Goal: Check status: Check status

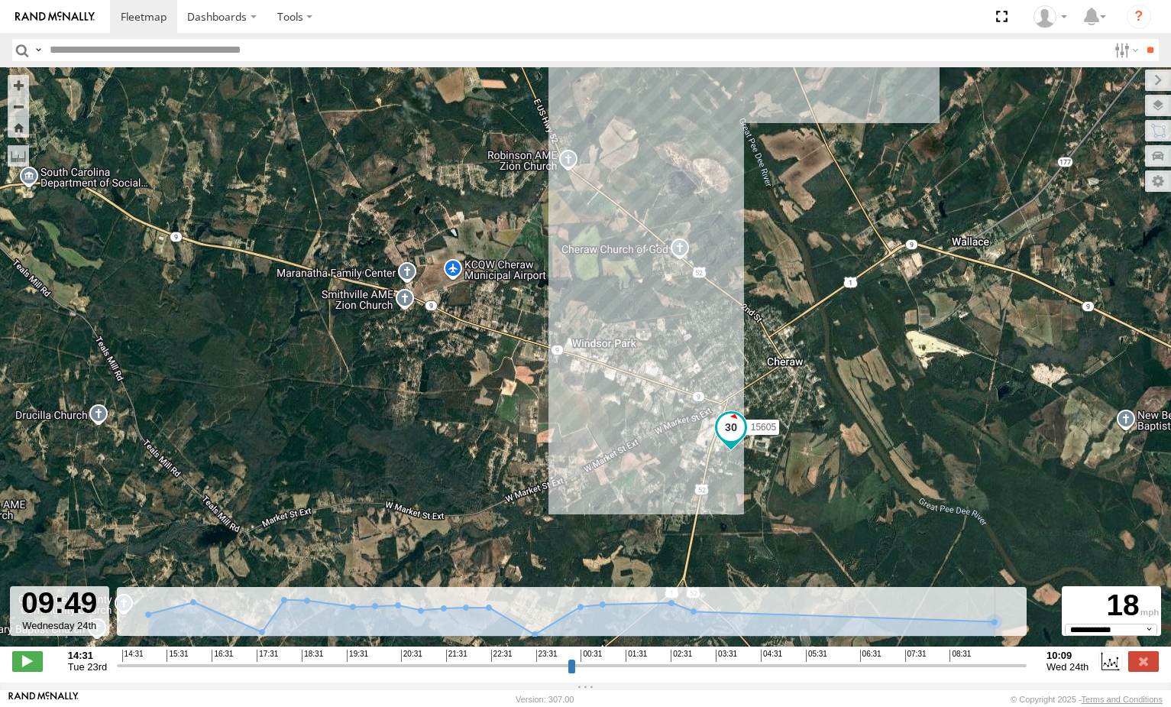
select select "**********"
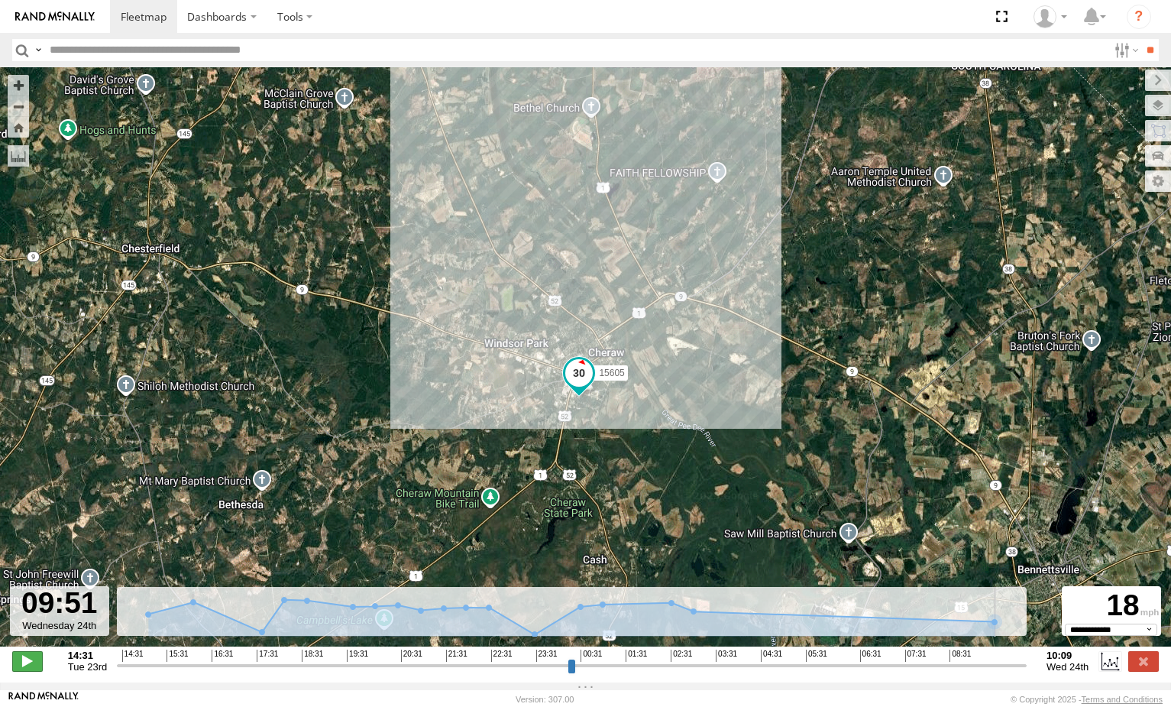
click at [26, 671] on span at bounding box center [27, 661] width 31 height 20
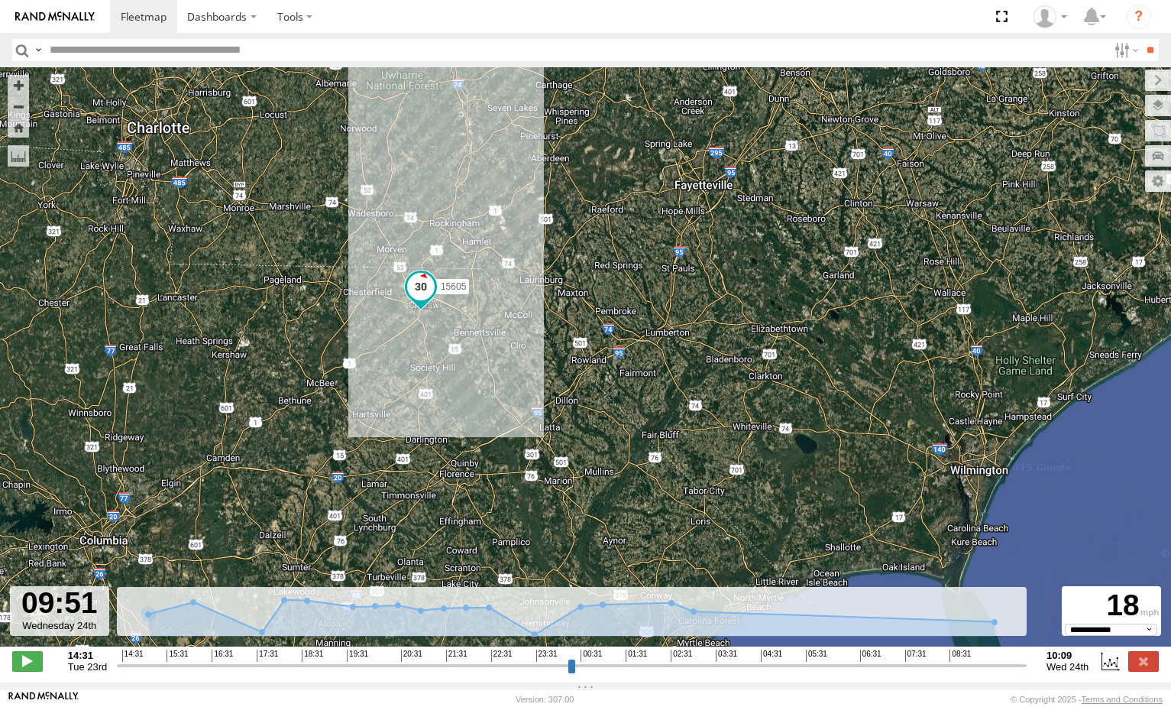
drag, startPoint x: 247, startPoint y: 201, endPoint x: 439, endPoint y: 439, distance: 306.0
click at [439, 439] on div "15605" at bounding box center [585, 364] width 1171 height 595
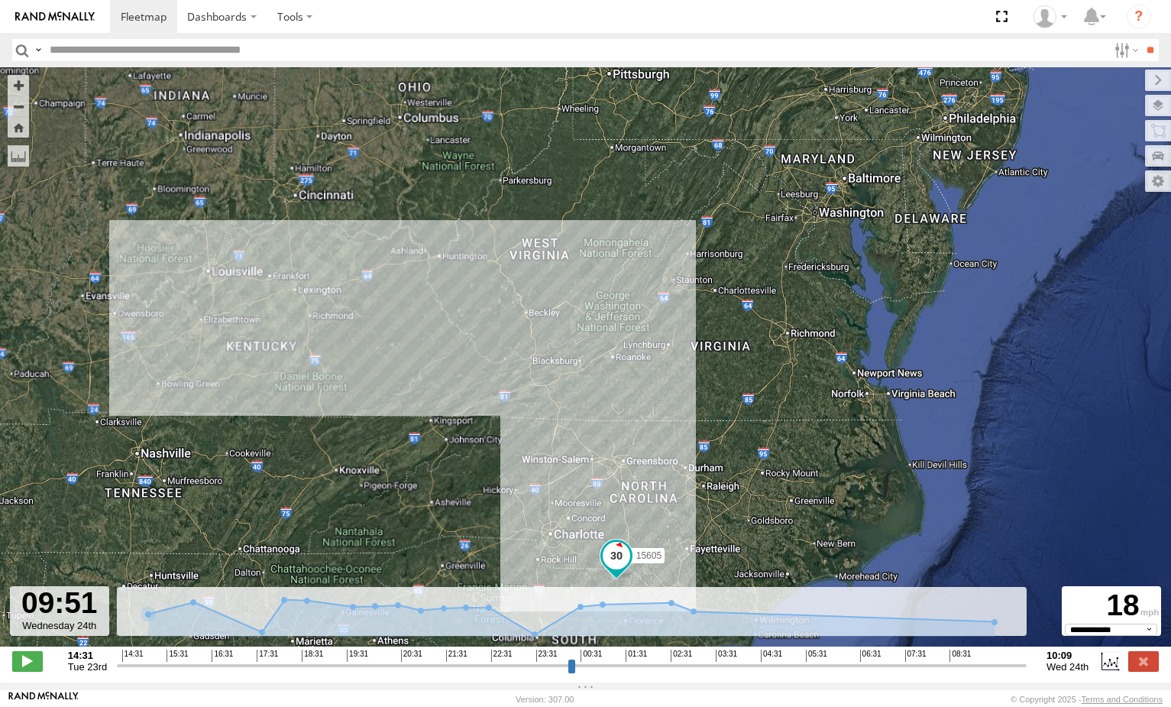
drag, startPoint x: 512, startPoint y: 373, endPoint x: 555, endPoint y: 399, distance: 50.1
click at [562, 423] on div "15605" at bounding box center [585, 364] width 1171 height 595
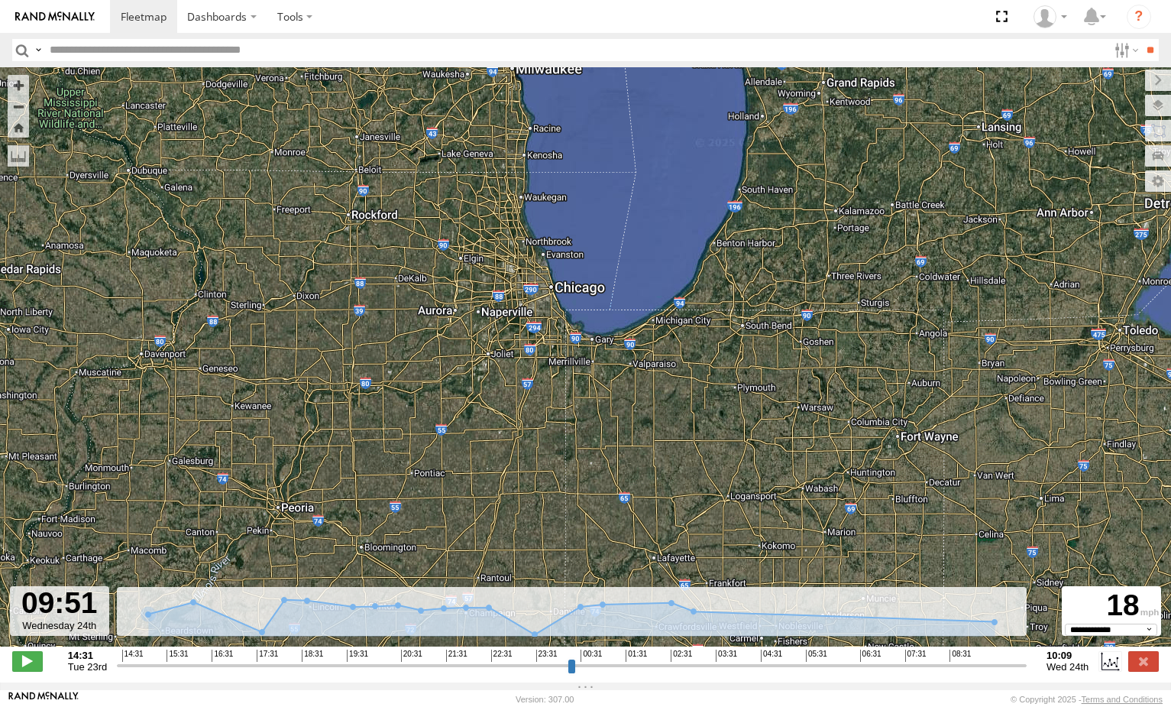
click at [73, 48] on input "text" at bounding box center [576, 50] width 1064 height 22
click at [1142, 39] on input "**" at bounding box center [1151, 50] width 18 height 22
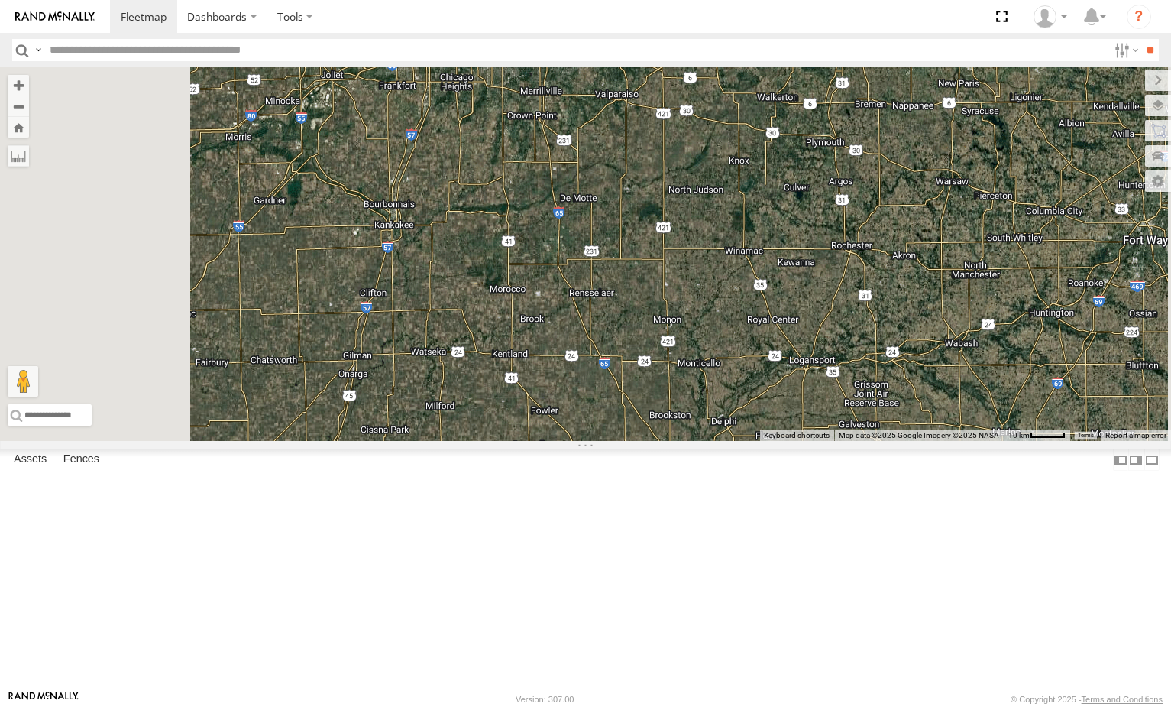
drag, startPoint x: 689, startPoint y: 157, endPoint x: 688, endPoint y: 226, distance: 68.8
click at [688, 226] on div "10652 15732 15605 53005 5090 282 16352 2" at bounding box center [585, 254] width 1171 height 374
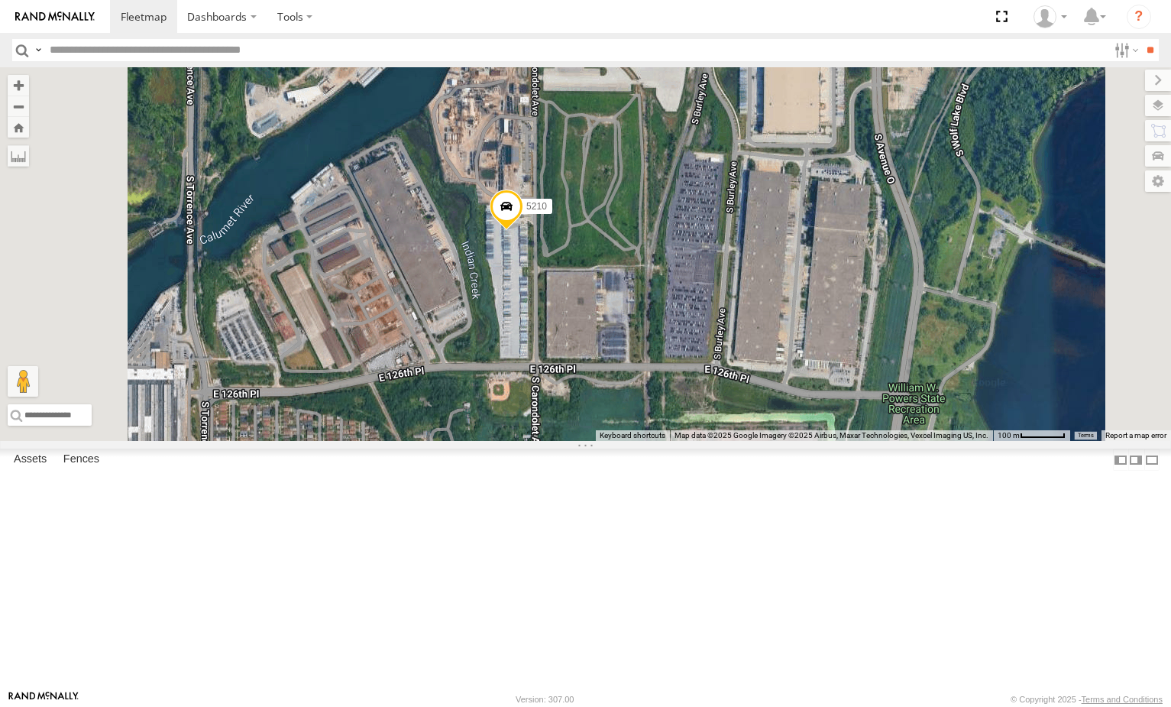
drag, startPoint x: 684, startPoint y: 369, endPoint x: 675, endPoint y: 356, distance: 15.5
click at [675, 356] on div "10652 15732 15605 53005 5090 282 16352 5210 15964P" at bounding box center [585, 254] width 1171 height 374
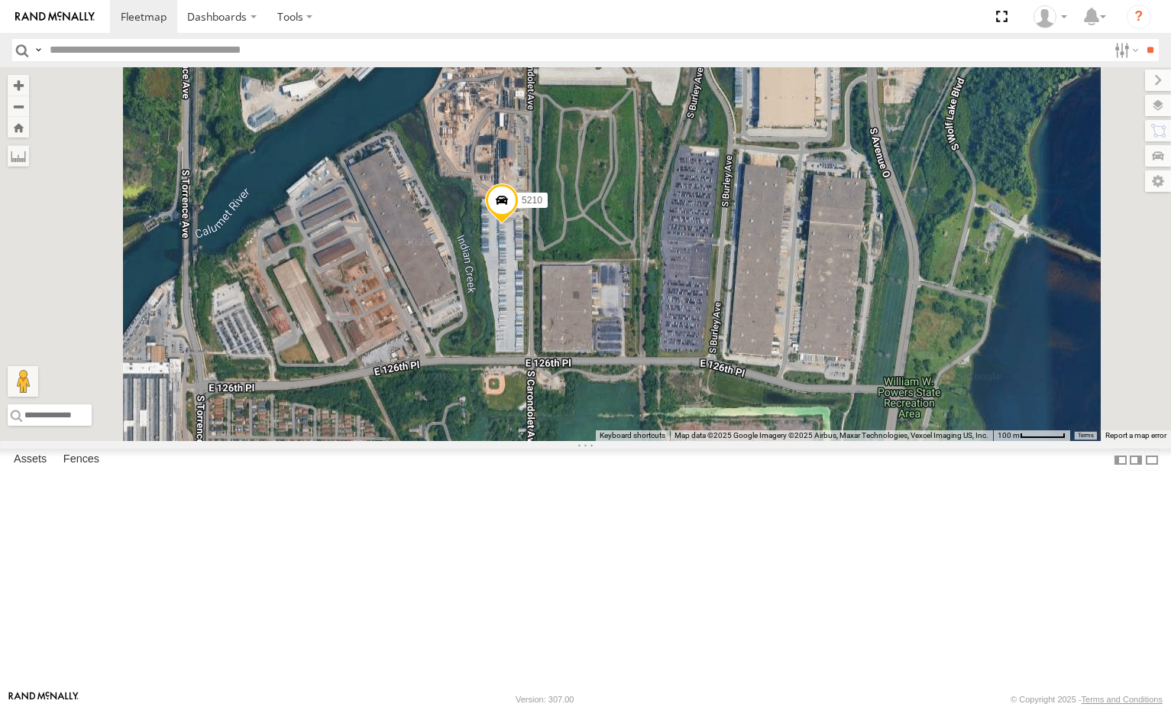
click at [669, 326] on div "10652 15732 15605 53005 5090 282 16352 5210 15964P" at bounding box center [585, 254] width 1171 height 374
click at [519, 225] on span at bounding box center [502, 203] width 34 height 41
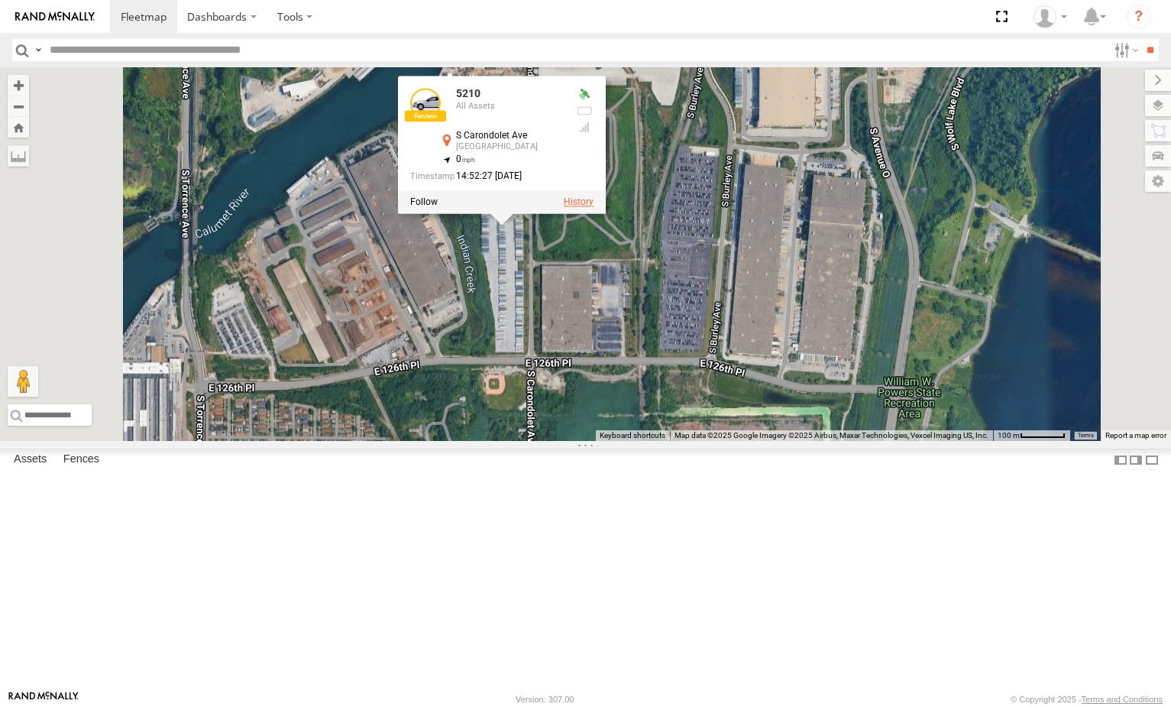
click at [594, 207] on label at bounding box center [579, 201] width 30 height 11
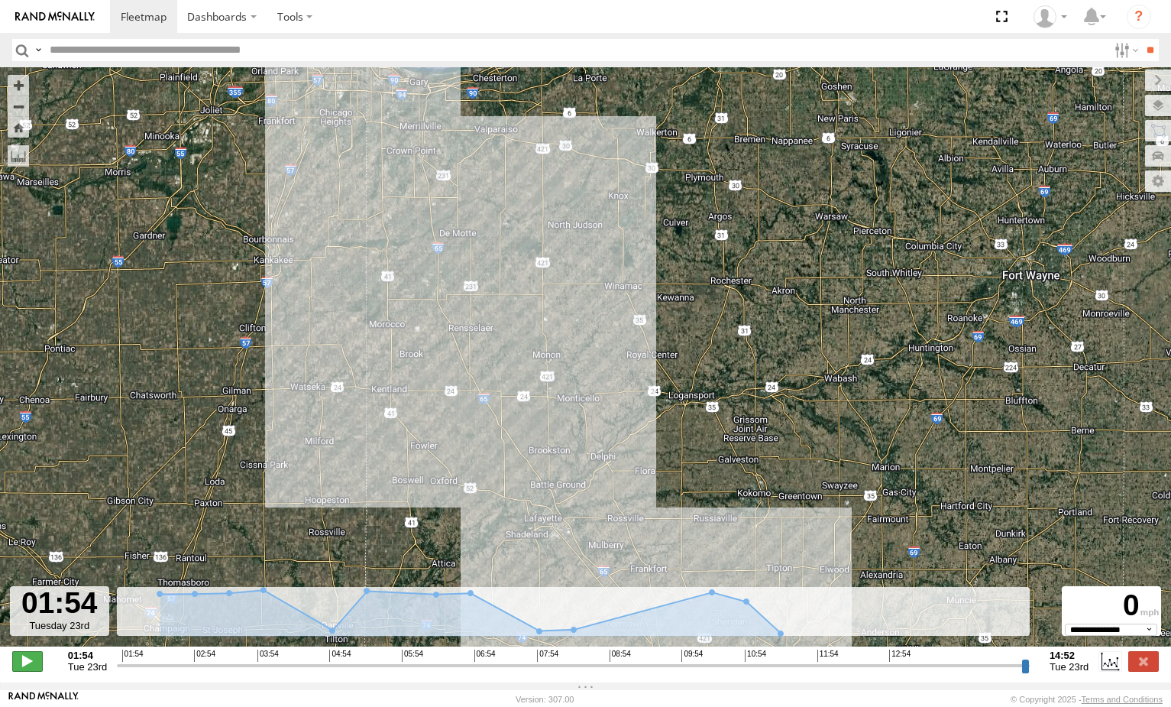
click at [34, 666] on span at bounding box center [27, 661] width 31 height 20
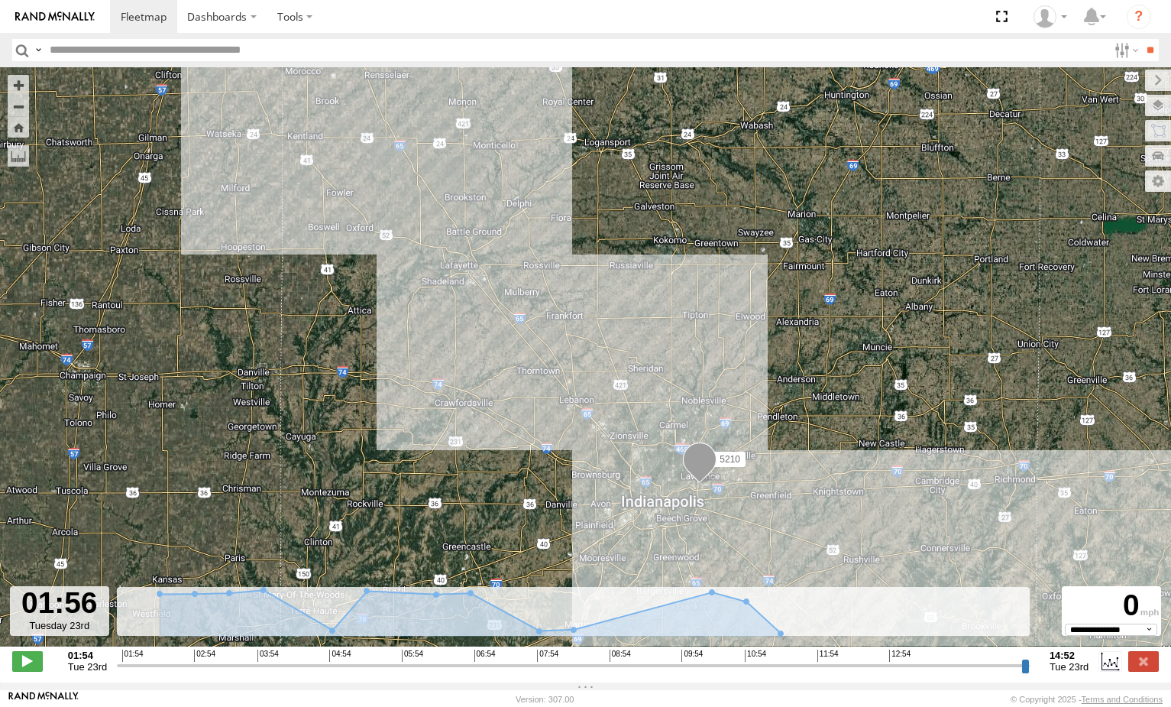
drag, startPoint x: 334, startPoint y: 224, endPoint x: 487, endPoint y: 359, distance: 204.1
click at [471, 361] on div "5210" at bounding box center [585, 364] width 1171 height 595
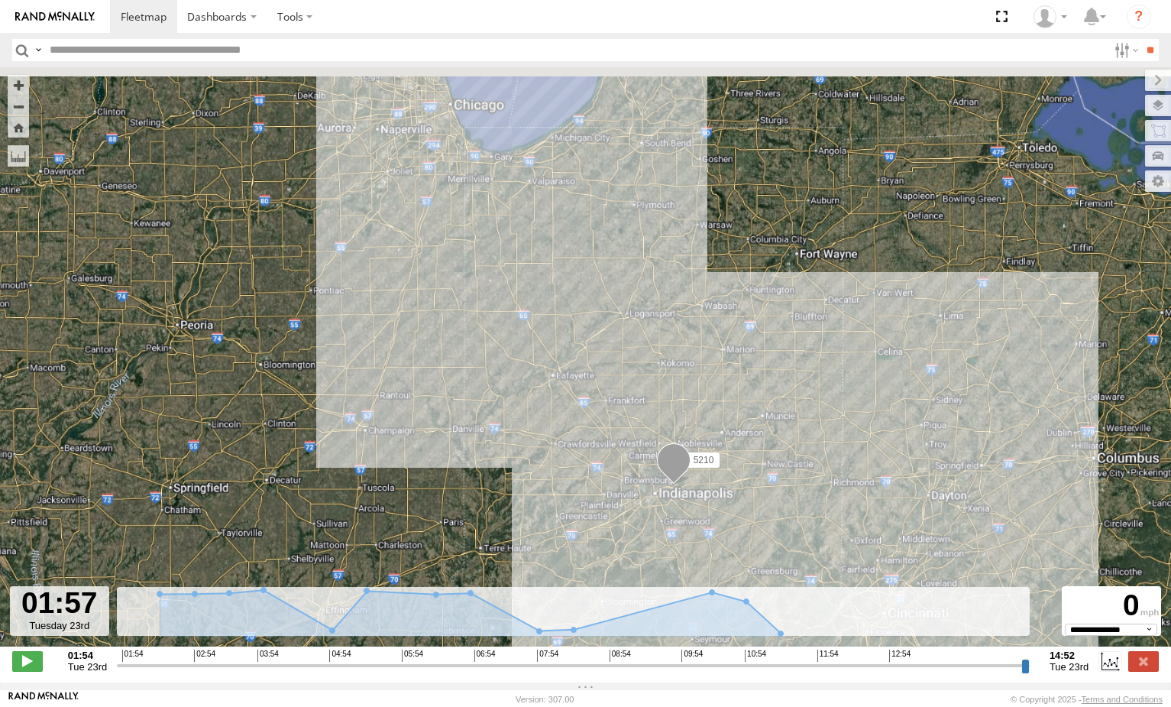
drag, startPoint x: 378, startPoint y: 243, endPoint x: 447, endPoint y: 309, distance: 95.1
click at [441, 306] on div "5210" at bounding box center [585, 364] width 1171 height 595
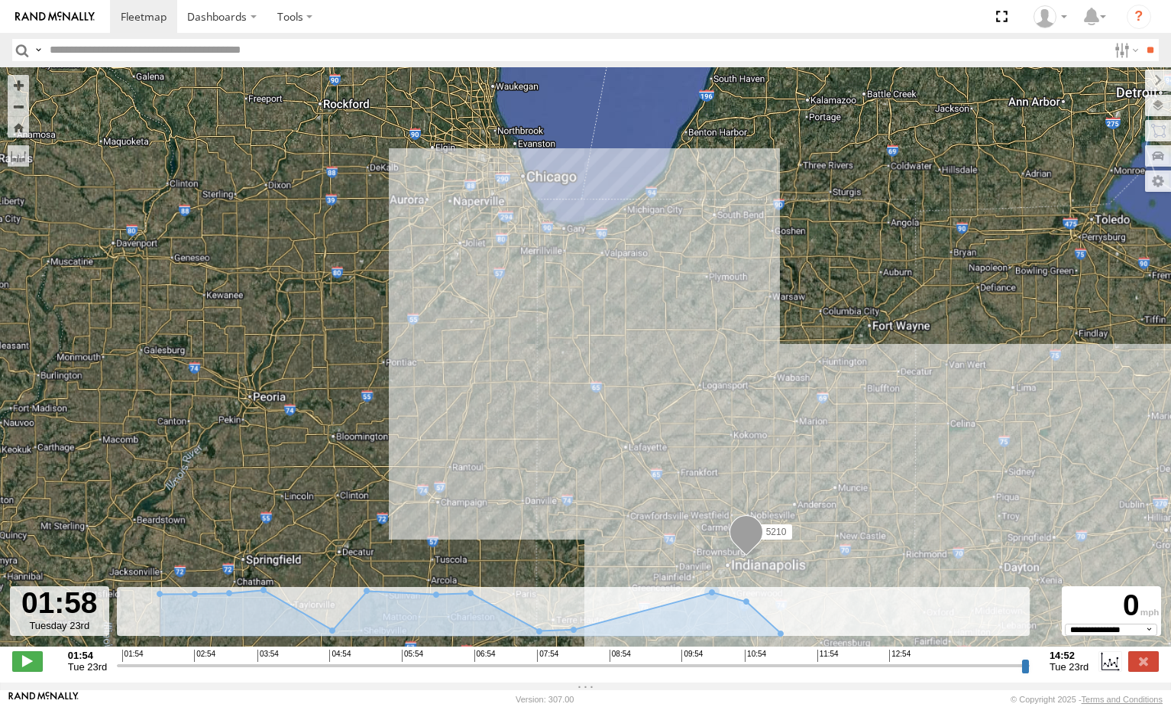
click at [675, 630] on icon at bounding box center [470, 613] width 621 height 47
click at [702, 622] on icon at bounding box center [470, 613] width 621 height 47
click at [676, 667] on input "range" at bounding box center [573, 665] width 913 height 15
drag, startPoint x: 691, startPoint y: 672, endPoint x: 707, endPoint y: 670, distance: 16.1
click at [699, 671] on input "range" at bounding box center [573, 665] width 913 height 15
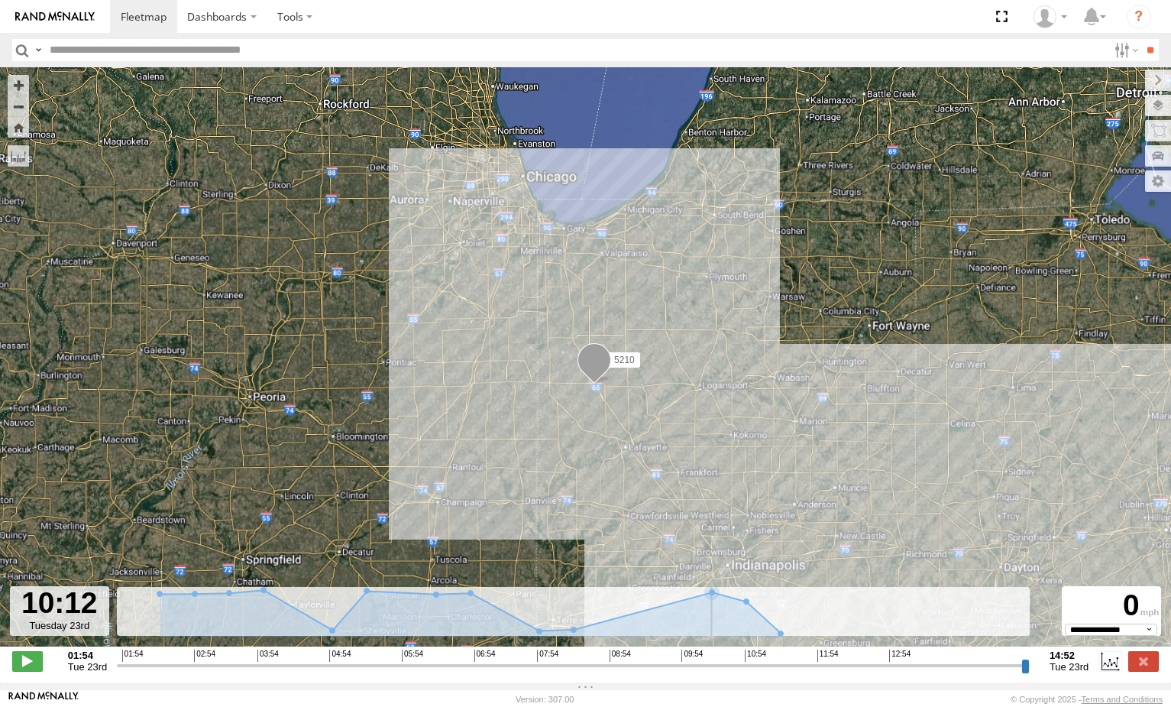
drag, startPoint x: 721, startPoint y: 670, endPoint x: 743, endPoint y: 670, distance: 21.4
click at [722, 670] on input "range" at bounding box center [573, 665] width 913 height 15
click at [770, 672] on input "range" at bounding box center [573, 665] width 913 height 15
click at [784, 672] on input "range" at bounding box center [573, 665] width 913 height 15
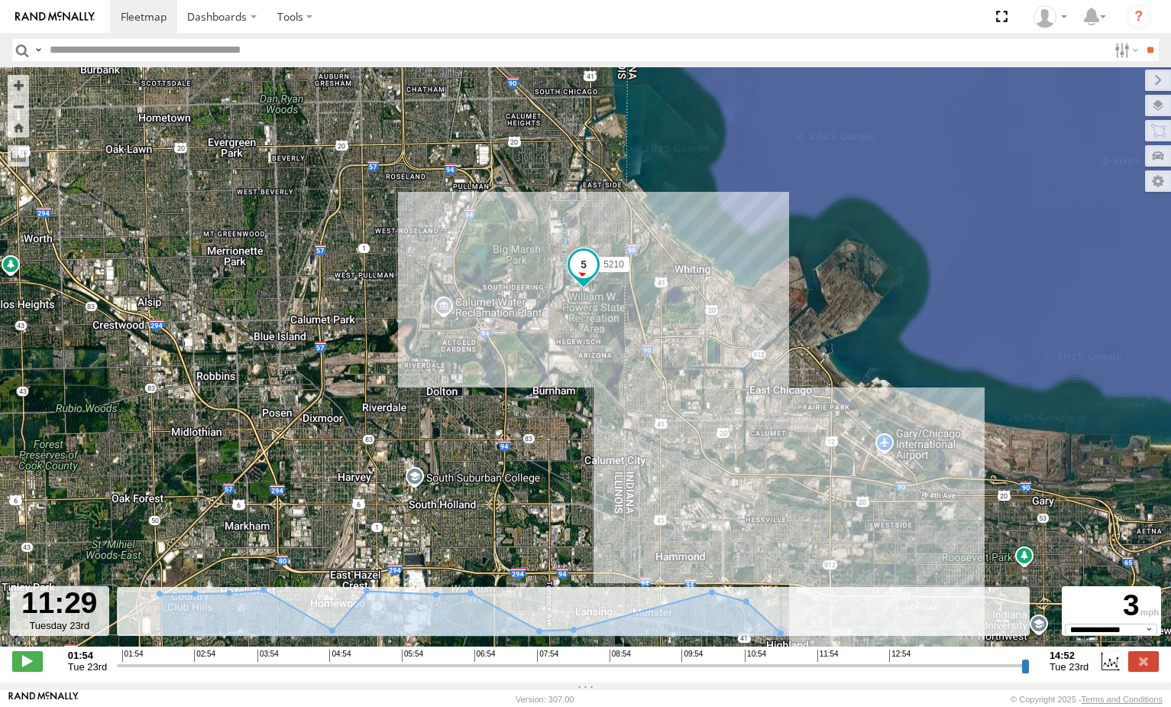
click at [803, 672] on input "range" at bounding box center [573, 665] width 913 height 15
click at [818, 671] on input "range" at bounding box center [573, 665] width 913 height 15
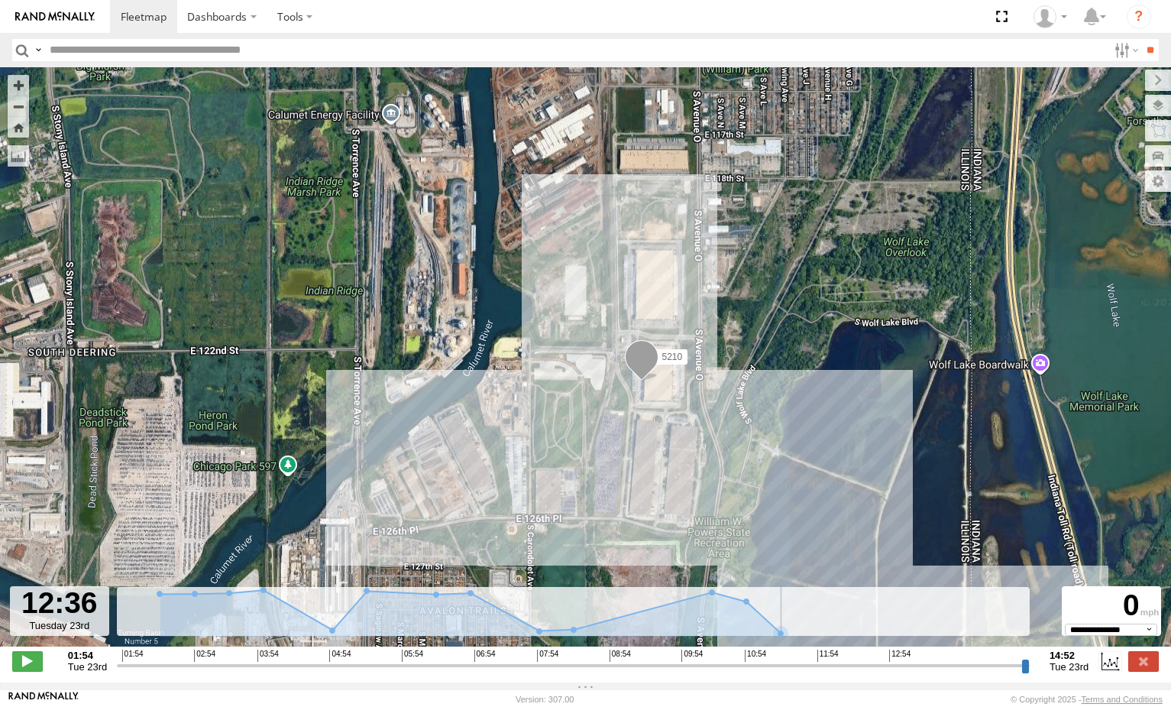
click at [867, 671] on input "range" at bounding box center [573, 665] width 913 height 15
drag, startPoint x: 890, startPoint y: 669, endPoint x: 908, endPoint y: 669, distance: 17.6
click at [893, 669] on input "range" at bounding box center [573, 665] width 913 height 15
drag, startPoint x: 915, startPoint y: 669, endPoint x: 931, endPoint y: 668, distance: 16.1
click at [930, 668] on input "range" at bounding box center [573, 665] width 913 height 15
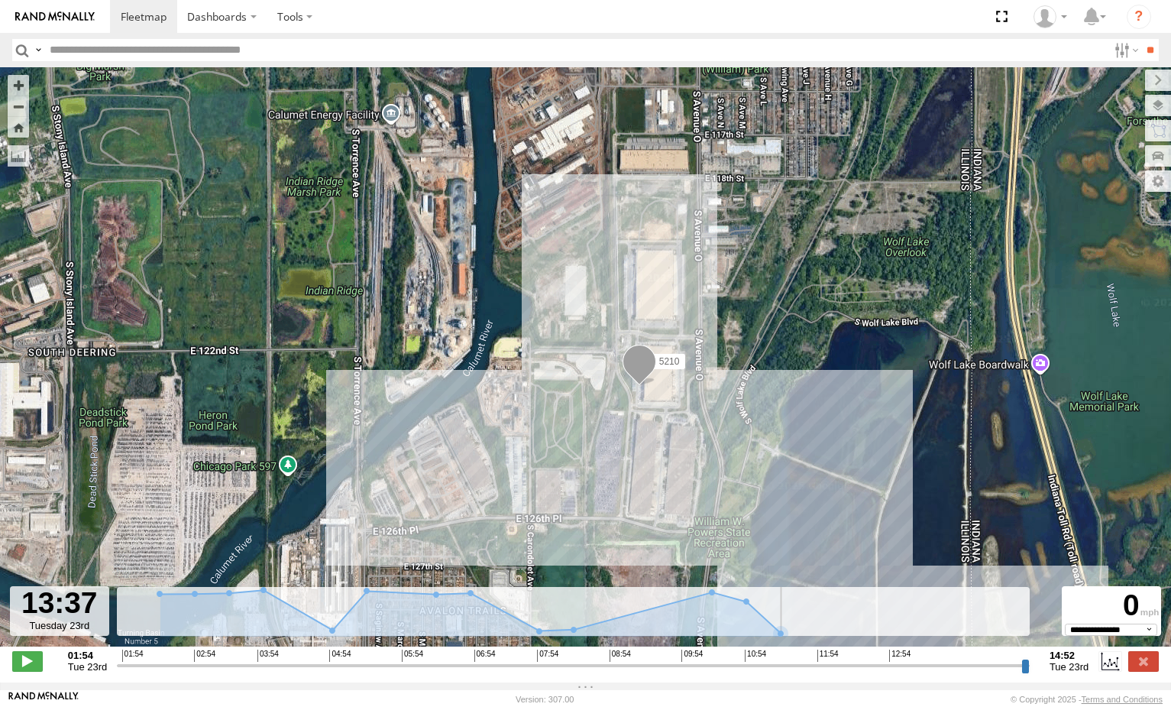
drag, startPoint x: 938, startPoint y: 668, endPoint x: 956, endPoint y: 666, distance: 18.4
click at [941, 668] on input "range" at bounding box center [573, 665] width 913 height 15
click at [956, 666] on input "range" at bounding box center [573, 665] width 913 height 15
drag, startPoint x: 974, startPoint y: 672, endPoint x: 990, endPoint y: 674, distance: 15.5
click at [985, 672] on input "range" at bounding box center [573, 665] width 913 height 15
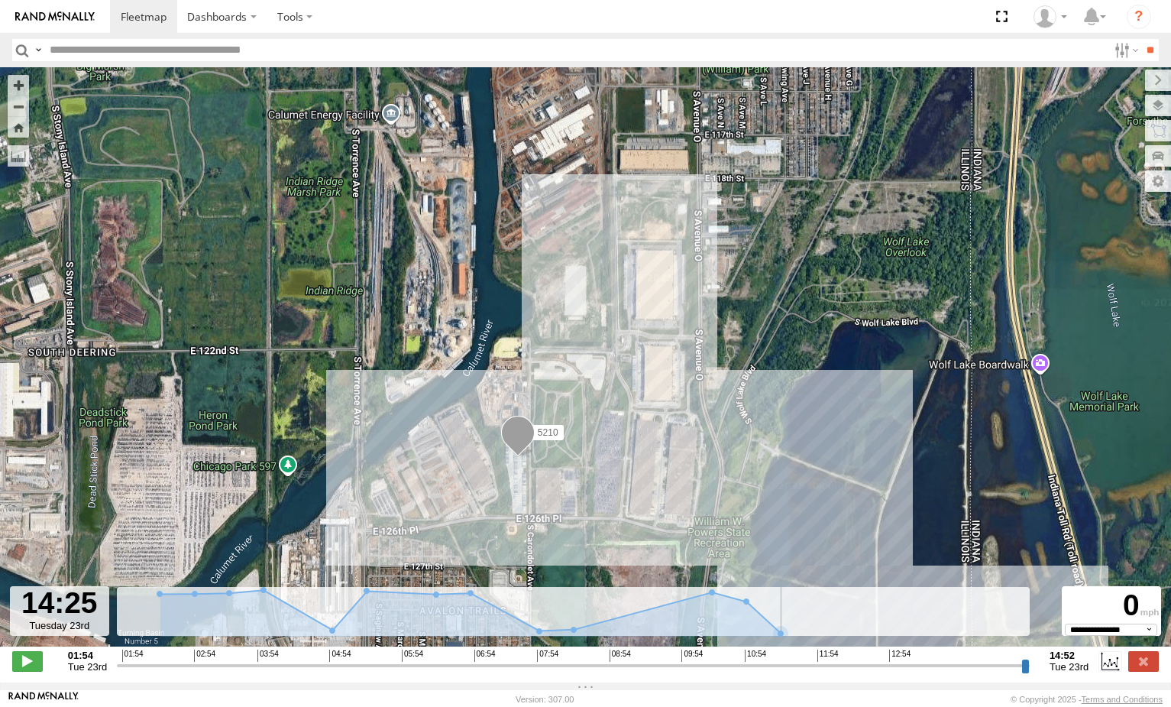
drag, startPoint x: 994, startPoint y: 674, endPoint x: 1006, endPoint y: 673, distance: 11.5
click at [995, 672] on input "range" at bounding box center [573, 665] width 913 height 15
click at [1011, 672] on input "range" at bounding box center [573, 665] width 913 height 15
type input "**********"
